Goal: Use online tool/utility: Utilize a website feature to perform a specific function

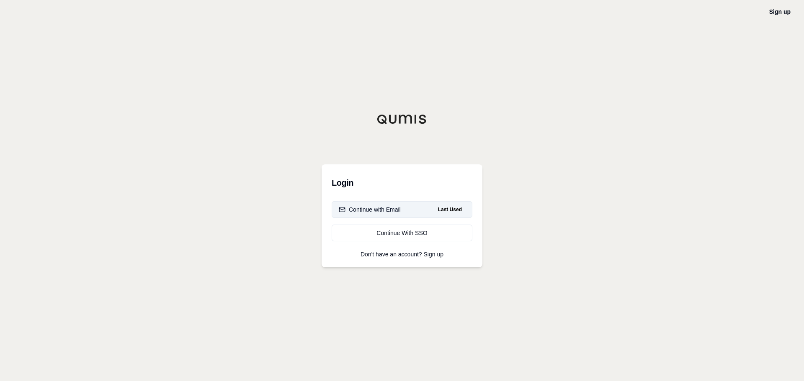
click at [398, 213] on div "Continue with Email" at bounding box center [370, 209] width 62 height 8
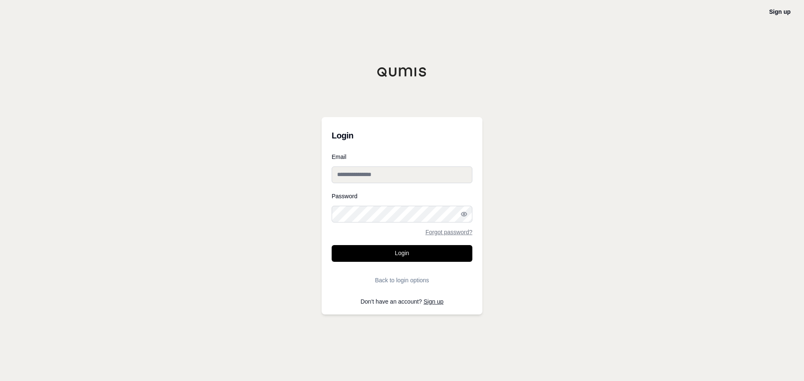
type input "**********"
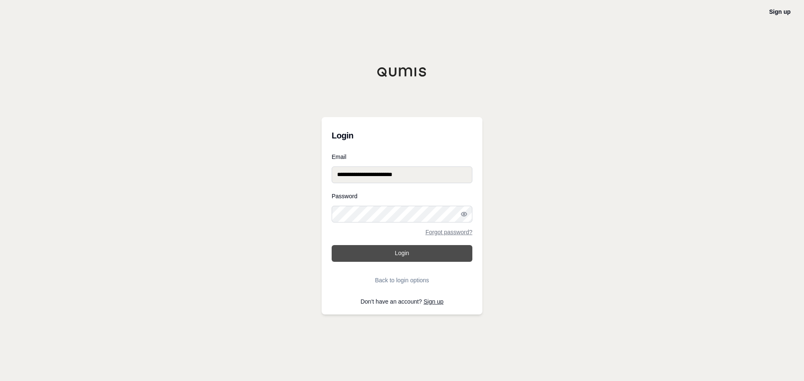
click at [400, 259] on button "Login" at bounding box center [401, 253] width 141 height 17
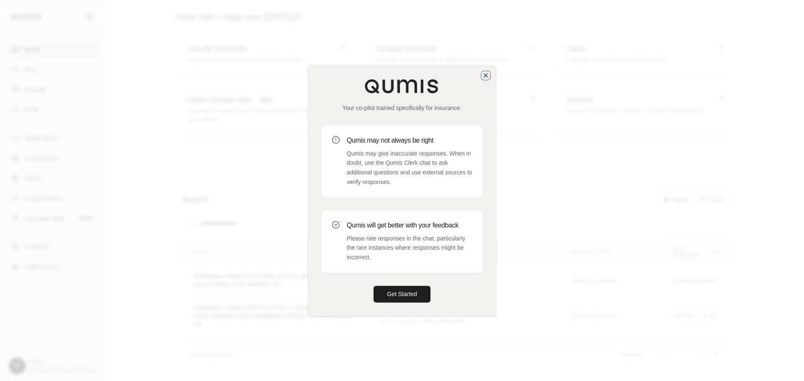
click at [487, 76] on icon "button" at bounding box center [485, 75] width 7 height 7
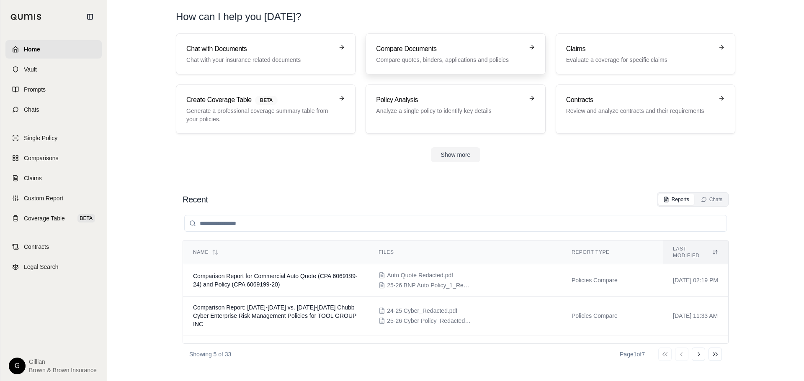
click at [416, 56] on p "Compare quotes, binders, applications and policies" at bounding box center [449, 60] width 147 height 8
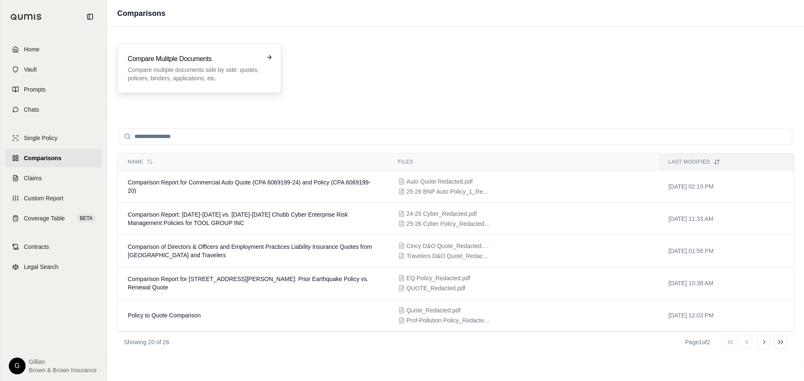
click at [228, 56] on h3 "Compare Mulitple Documents" at bounding box center [193, 59] width 131 height 10
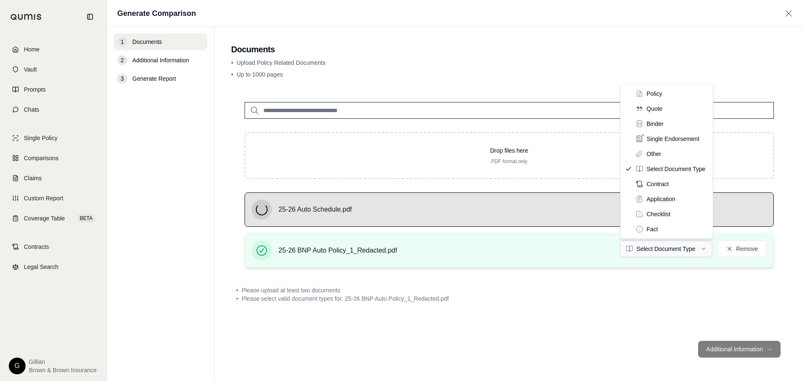
click at [666, 250] on html "Home Vault Prompts Chats Single Policy Comparisons Claims Custom Report Coverag…" at bounding box center [402, 190] width 804 height 381
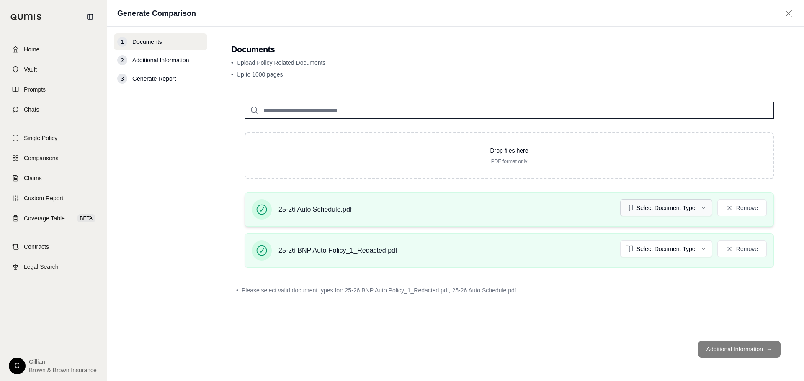
click at [684, 209] on html "Home Vault Prompts Chats Single Policy Comparisons Claims Custom Report Coverag…" at bounding box center [402, 190] width 804 height 381
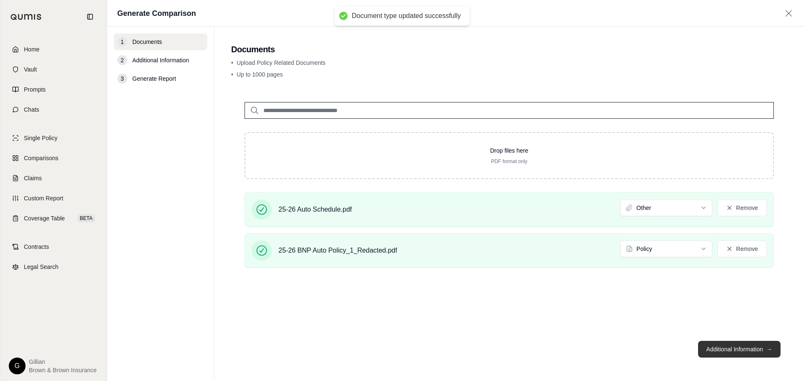
click at [745, 347] on button "Additional Information →" at bounding box center [739, 349] width 82 height 17
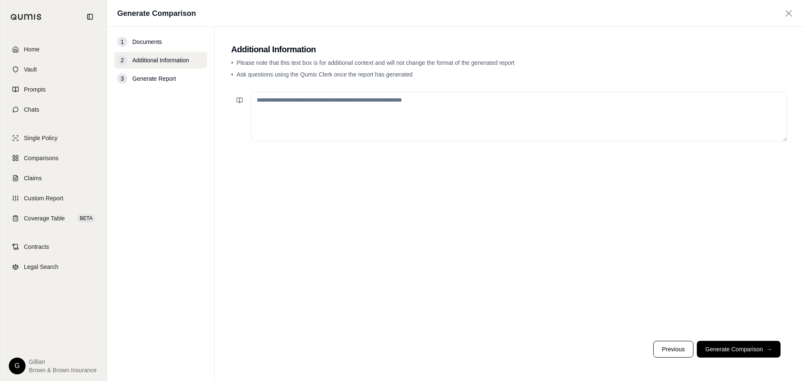
click at [314, 115] on textarea at bounding box center [519, 116] width 536 height 49
type textarea "*"
type textarea "**********"
click at [724, 343] on button "Generate Comparison →" at bounding box center [738, 349] width 84 height 17
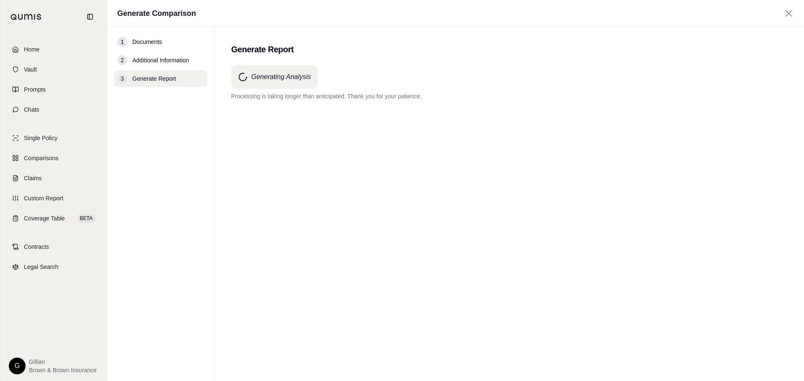
click at [403, 144] on div "Generating Analysis Processing is taking longer than anticipated. Thank you for…" at bounding box center [509, 208] width 556 height 286
click at [789, 14] on icon at bounding box center [788, 13] width 6 height 6
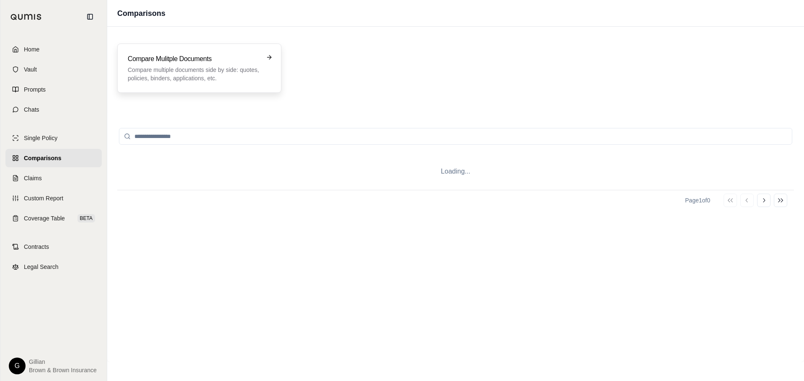
click at [261, 60] on div "Compare Mulitple Documents Compare multiple documents side by side: quotes, pol…" at bounding box center [199, 68] width 143 height 28
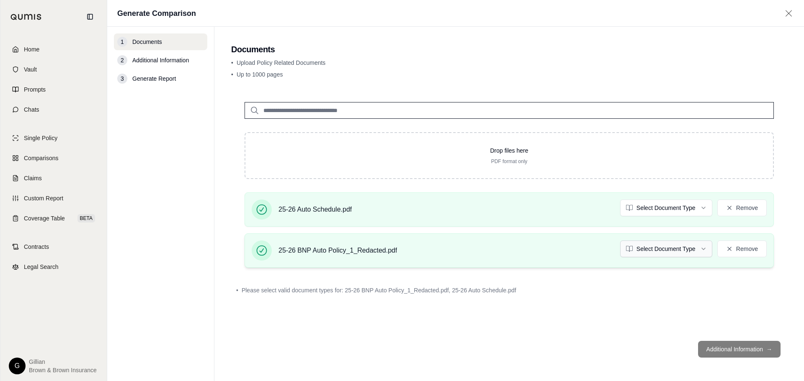
click at [688, 250] on html "Home Vault Prompts Chats Single Policy Comparisons Claims Custom Report Coverag…" at bounding box center [402, 190] width 804 height 381
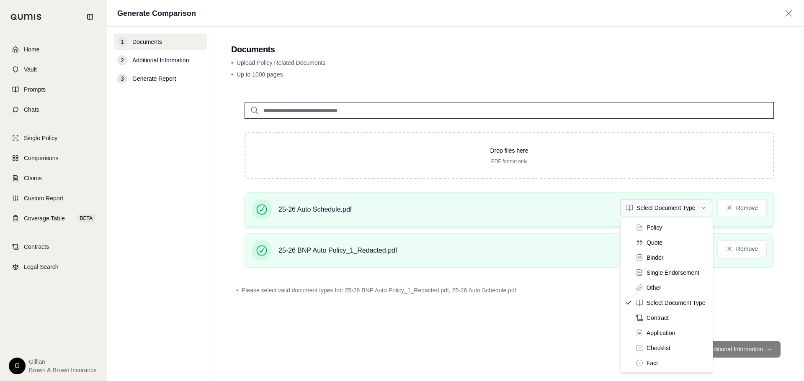
click at [666, 210] on html "Home Vault Prompts Chats Single Policy Comparisons Claims Custom Report Coverag…" at bounding box center [402, 190] width 804 height 381
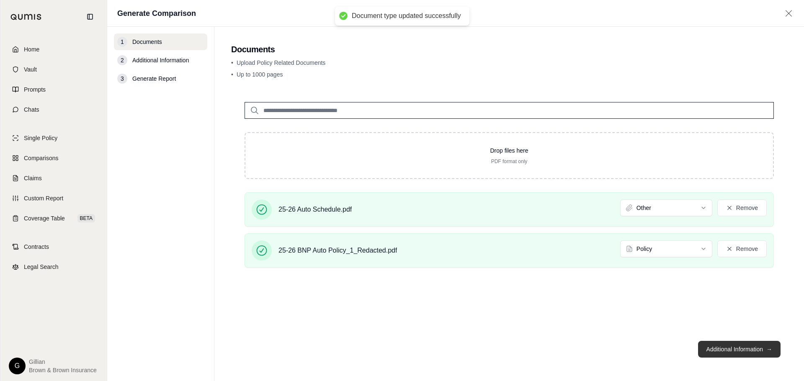
click at [740, 356] on button "Additional Information →" at bounding box center [739, 349] width 82 height 17
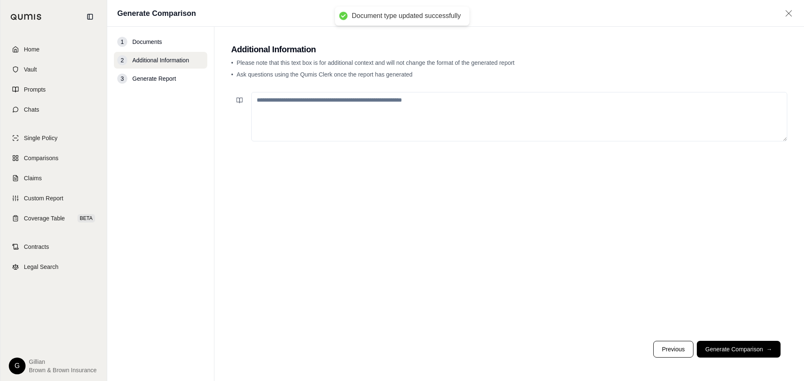
click at [364, 105] on textarea at bounding box center [519, 116] width 536 height 49
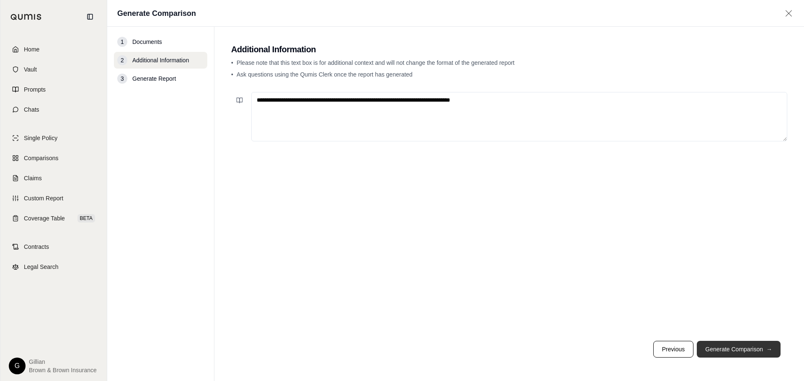
type textarea "**********"
click at [734, 345] on button "Generate Comparison →" at bounding box center [738, 349] width 84 height 17
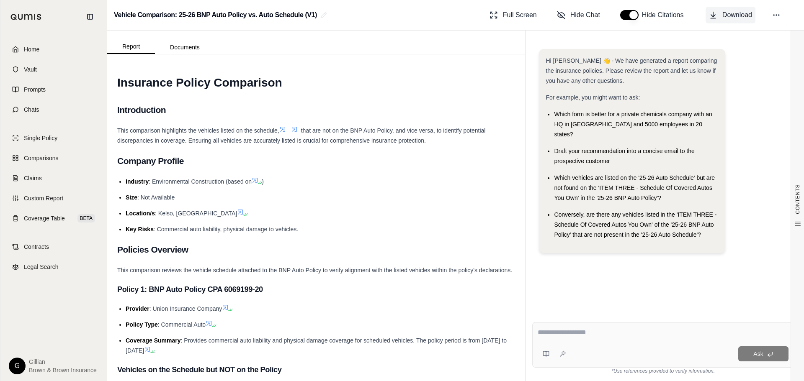
click at [748, 19] on span "Download" at bounding box center [737, 15] width 30 height 10
